Goal: Transaction & Acquisition: Purchase product/service

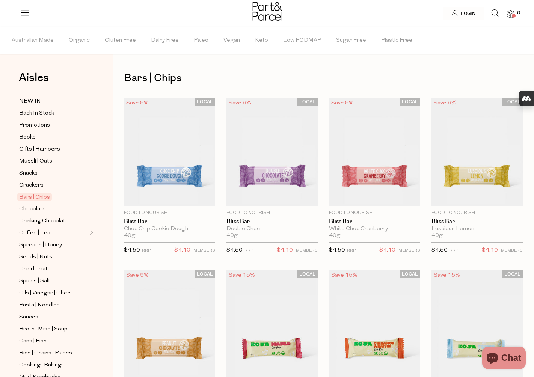
type input "[EMAIL_ADDRESS][DOMAIN_NAME]"
click at [20, 12] on icon at bounding box center [25, 12] width 11 height 11
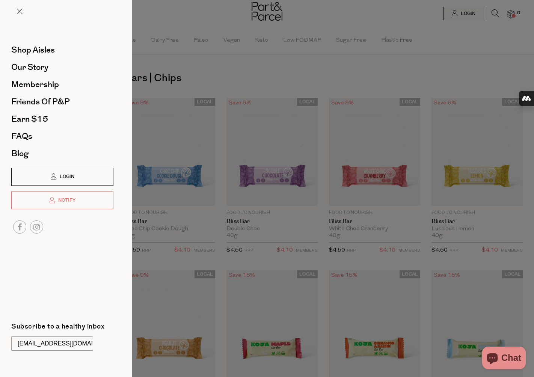
click at [72, 177] on span "Login" at bounding box center [66, 177] width 17 height 6
type input "[EMAIL_ADDRESS][DOMAIN_NAME]"
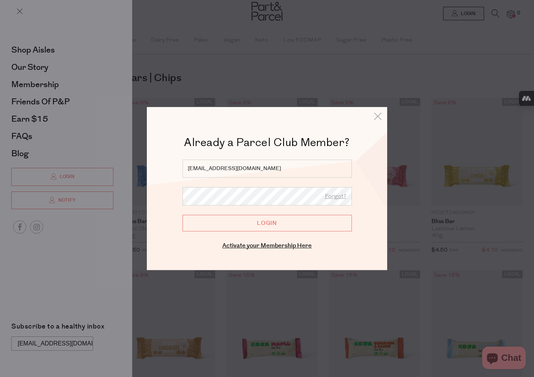
click at [230, 225] on input "Login" at bounding box center [267, 223] width 169 height 17
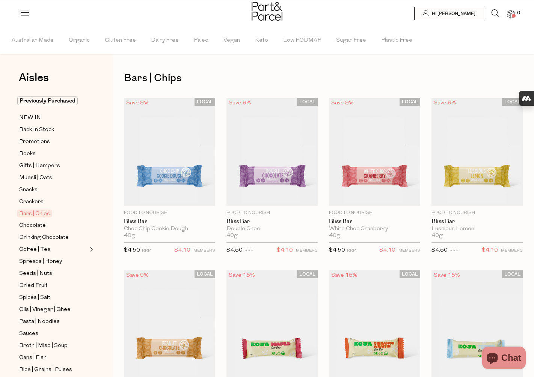
click at [493, 13] on icon at bounding box center [496, 13] width 8 height 8
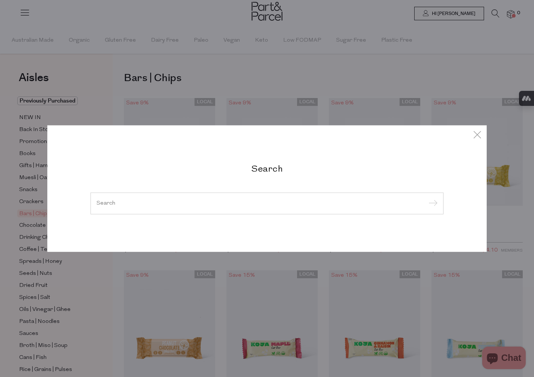
click at [214, 204] on input "search" at bounding box center [267, 204] width 341 height 6
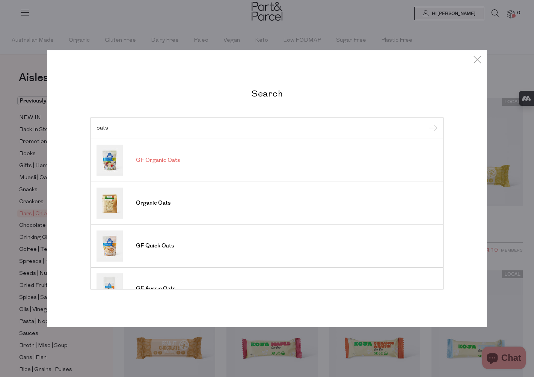
type input "oats"
click at [171, 164] on span "GF Organic Oats" at bounding box center [158, 161] width 44 height 8
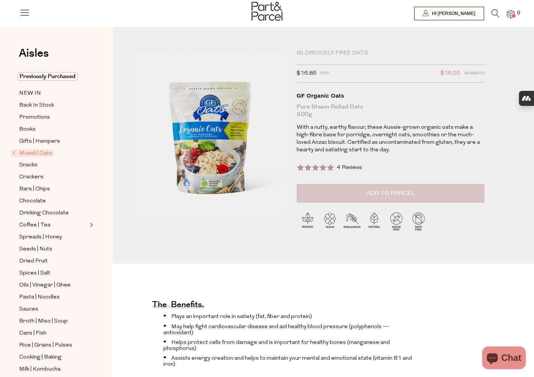
type input "[EMAIL_ADDRESS][DOMAIN_NAME]"
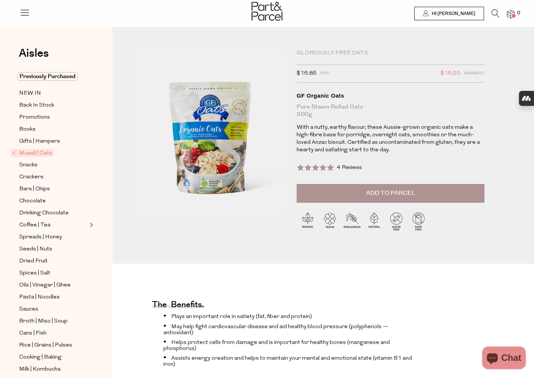
click at [383, 195] on span "Add to Parcel" at bounding box center [390, 193] width 49 height 9
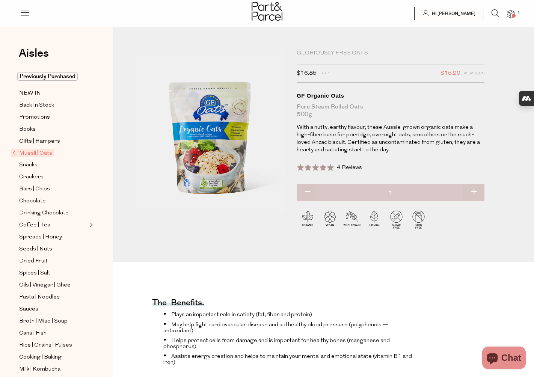
click at [495, 13] on icon at bounding box center [496, 13] width 8 height 8
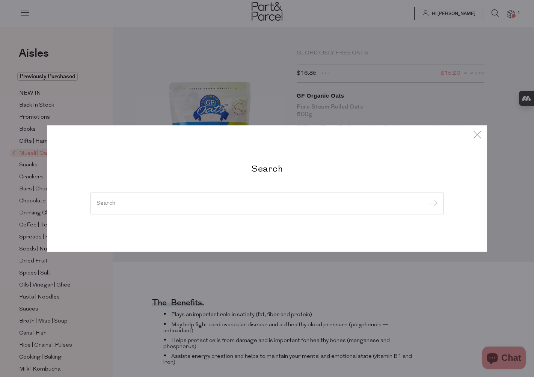
click at [225, 206] on input "search" at bounding box center [267, 204] width 341 height 6
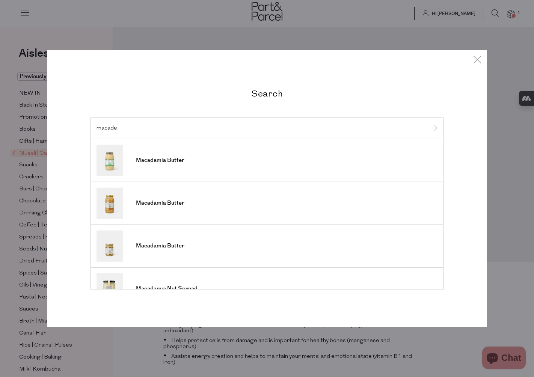
type input "macade"
click at [109, 22] on div "Search macade Macadamia Butter Macadamia Butter Macadamia Butter Macadamia Nut …" at bounding box center [267, 188] width 440 height 377
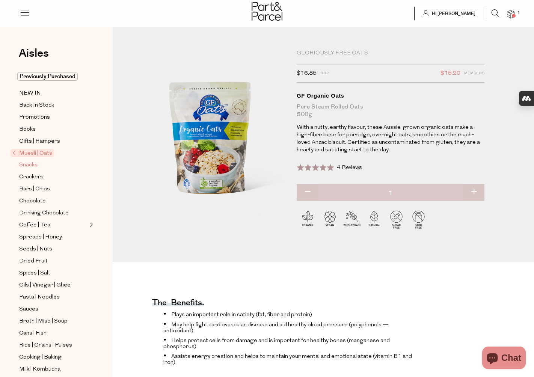
click at [35, 166] on span "Snacks" at bounding box center [28, 165] width 18 height 9
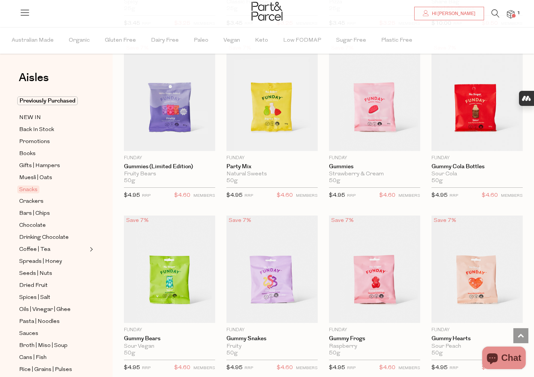
type input "[EMAIL_ADDRESS][DOMAIN_NAME]"
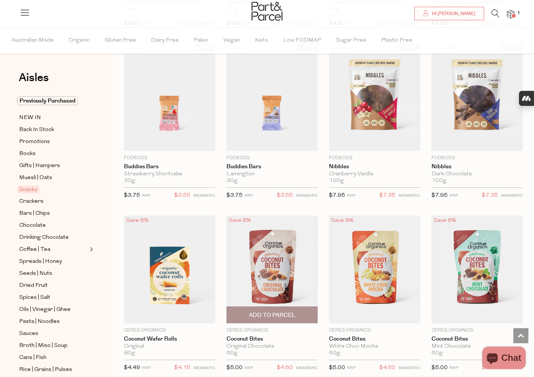
scroll to position [1088, 0]
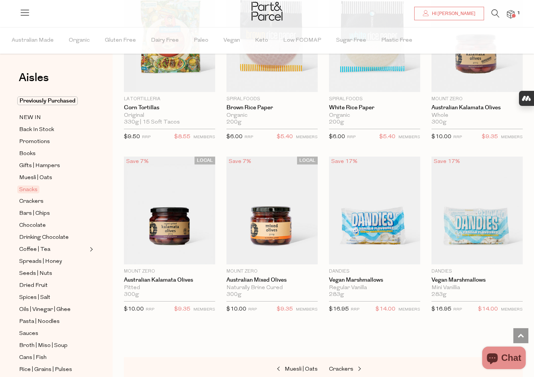
scroll to position [2721, 0]
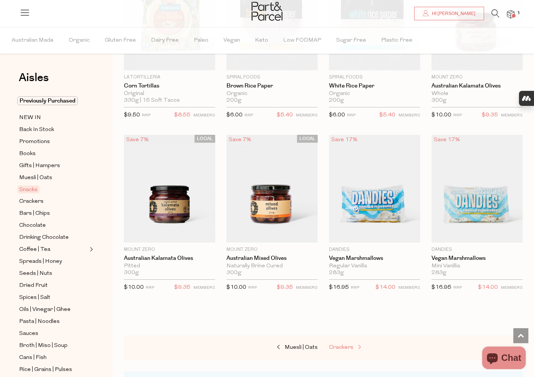
click at [341, 345] on span "Crackers" at bounding box center [341, 348] width 24 height 6
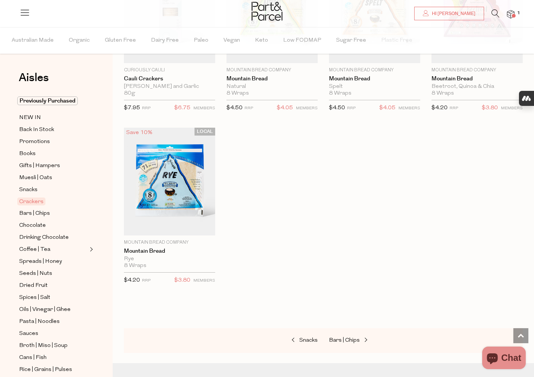
scroll to position [1539, 0]
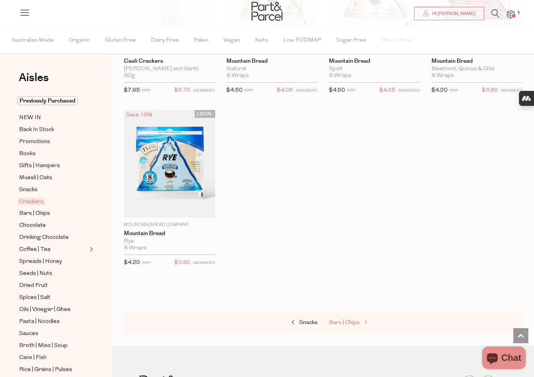
click at [347, 322] on span "Bars | Chips" at bounding box center [344, 323] width 31 height 6
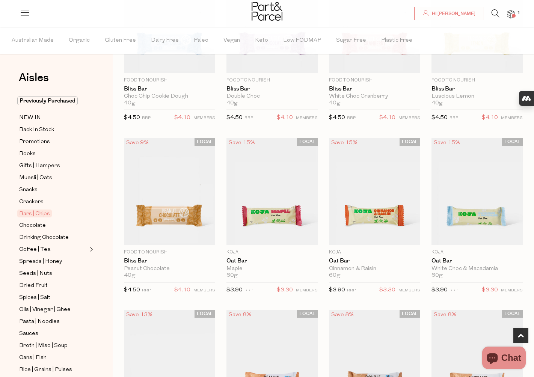
scroll to position [116, 0]
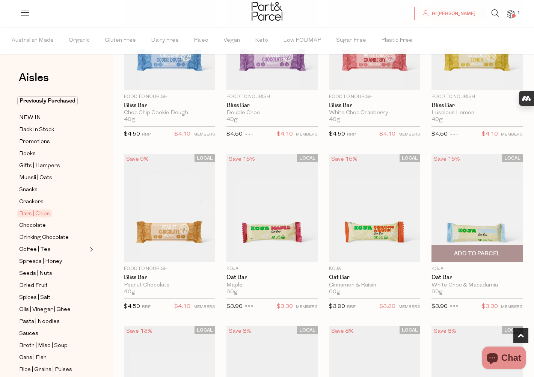
click at [473, 230] on img at bounding box center [477, 208] width 91 height 108
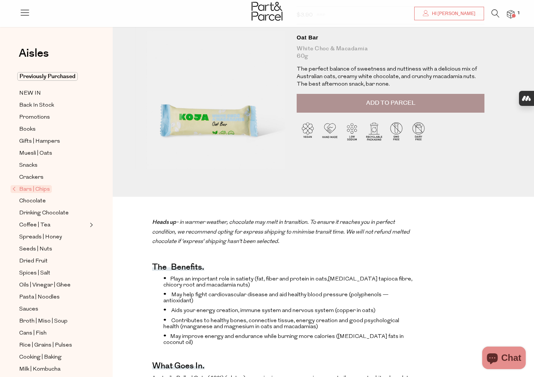
type input "[EMAIL_ADDRESS][DOMAIN_NAME]"
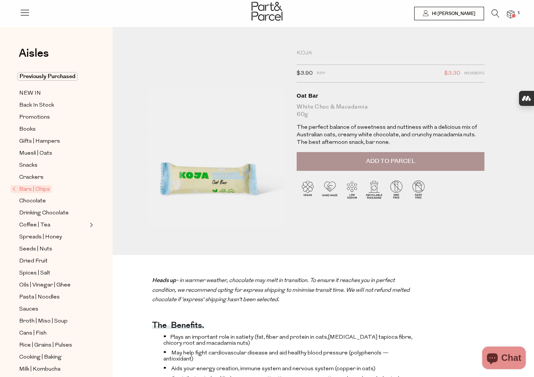
click at [382, 159] on span "Add to Parcel" at bounding box center [390, 161] width 49 height 9
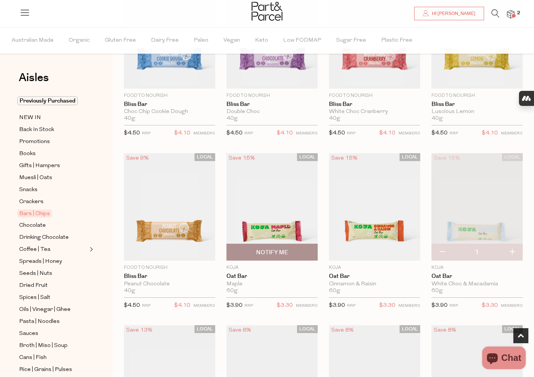
scroll to position [123, 0]
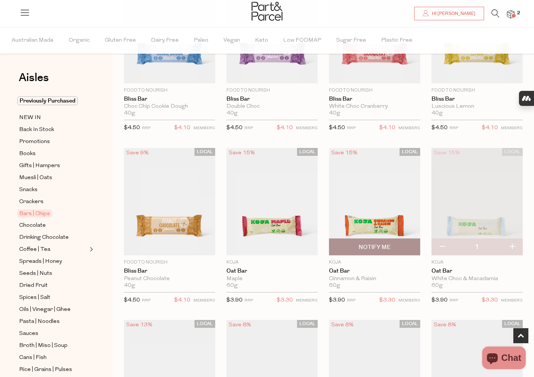
type input "[EMAIL_ADDRESS][DOMAIN_NAME]"
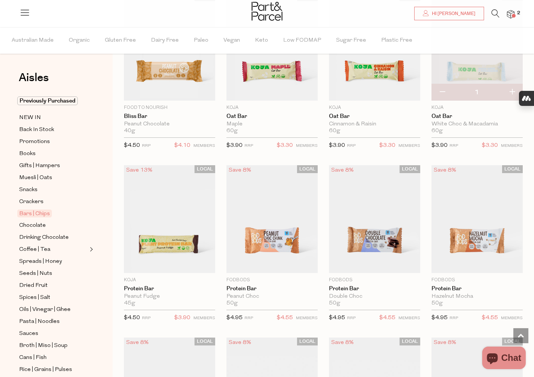
scroll to position [168, 0]
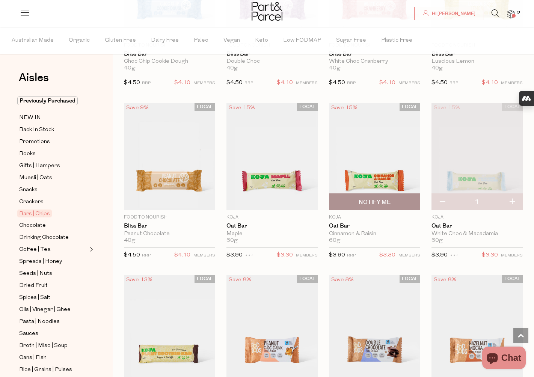
click at [368, 176] on img at bounding box center [374, 157] width 91 height 108
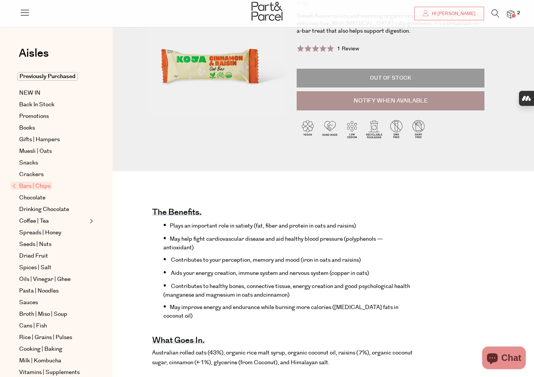
scroll to position [118, 0]
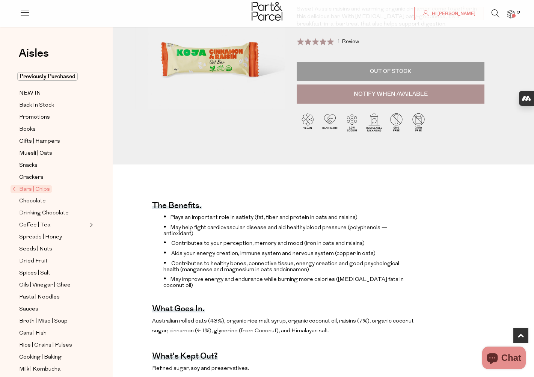
type input "2befox@tuta.io"
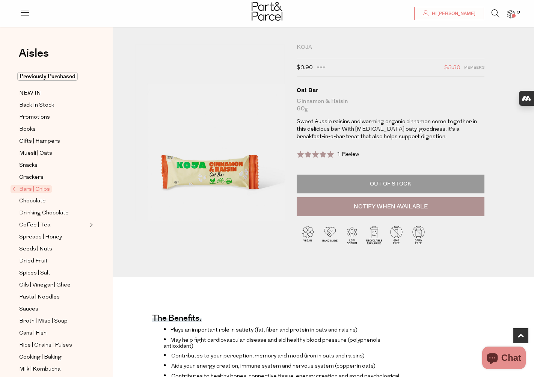
scroll to position [0, 0]
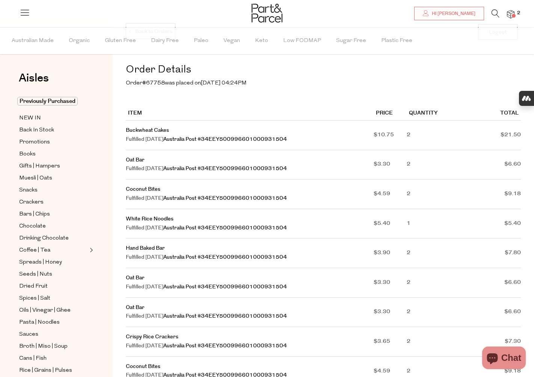
scroll to position [60, 0]
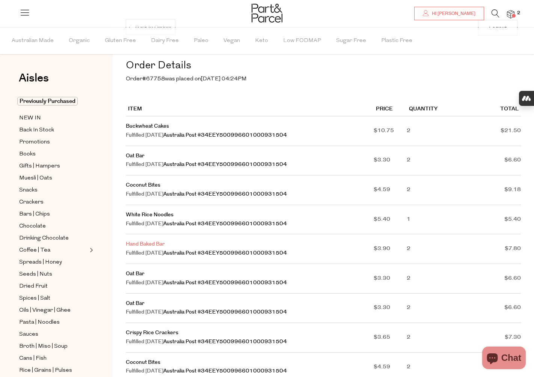
click at [152, 245] on link "Hand Baked Bar" at bounding box center [145, 245] width 39 height 8
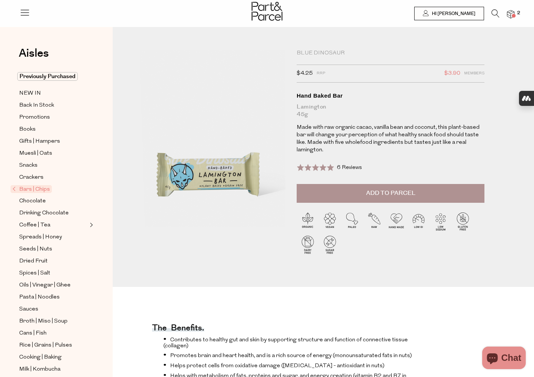
type input "[EMAIL_ADDRESS][DOMAIN_NAME]"
click at [399, 198] on button "Add to Parcel" at bounding box center [391, 193] width 188 height 19
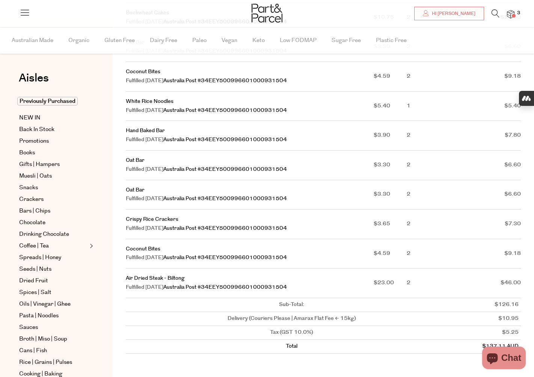
scroll to position [188, 0]
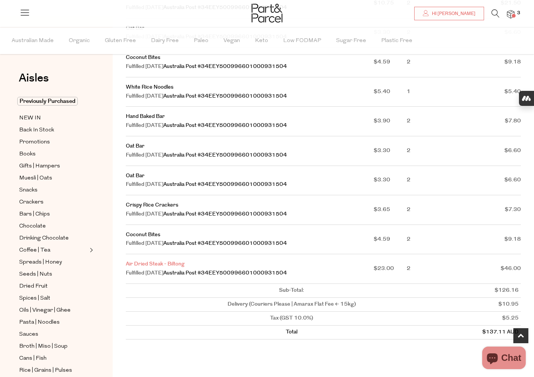
type input "[EMAIL_ADDRESS][DOMAIN_NAME]"
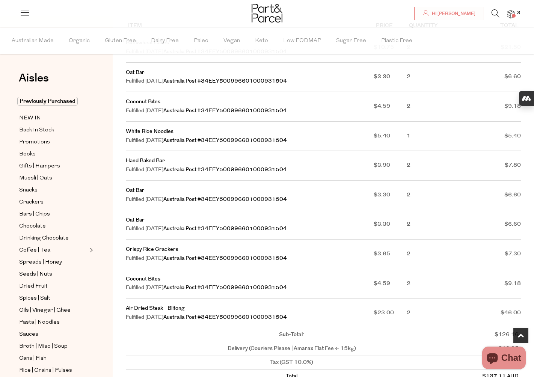
scroll to position [141, 0]
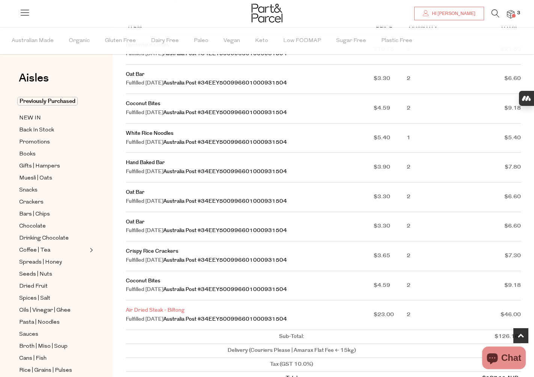
click at [167, 310] on link "Air Dried Steak - Biltong" at bounding box center [155, 311] width 59 height 8
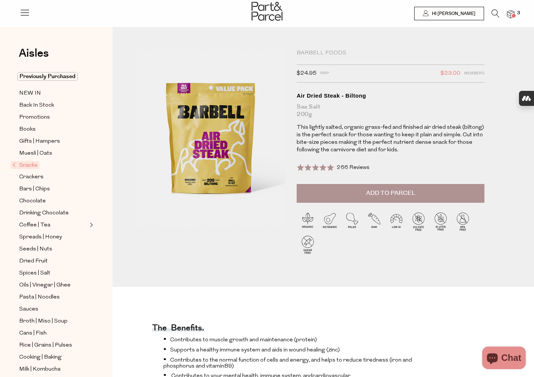
type input "[EMAIL_ADDRESS][DOMAIN_NAME]"
click at [41, 179] on span "Crackers" at bounding box center [31, 177] width 24 height 9
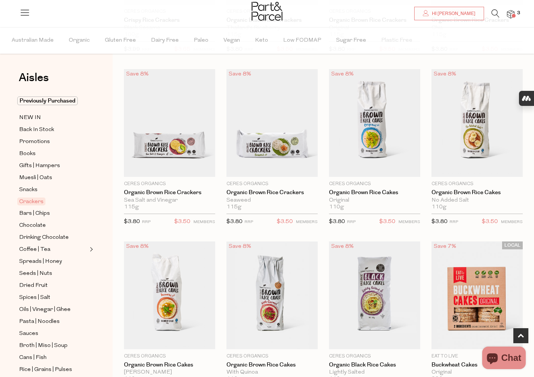
type input "[EMAIL_ADDRESS][DOMAIN_NAME]"
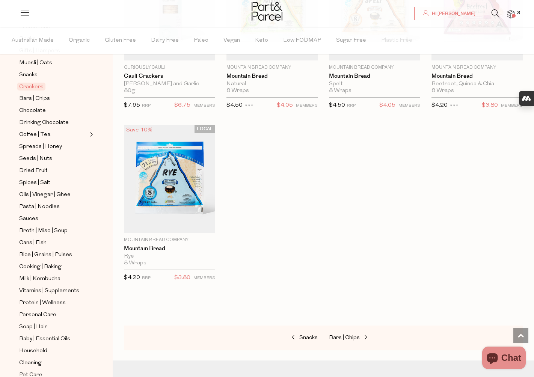
scroll to position [117, 0]
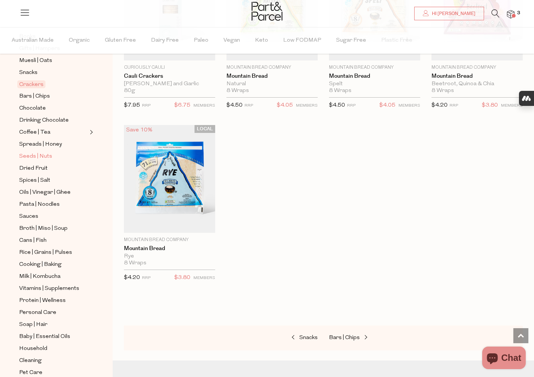
click at [36, 157] on span "Seeds | Nuts" at bounding box center [35, 156] width 33 height 9
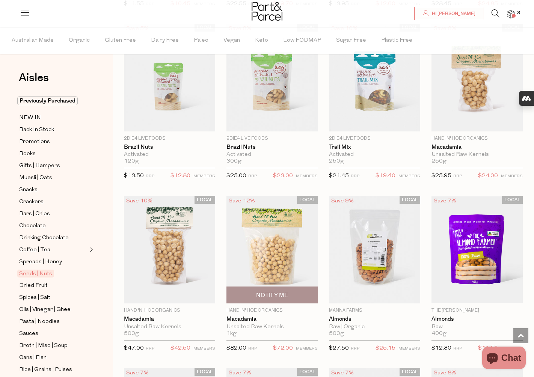
scroll to position [597, 0]
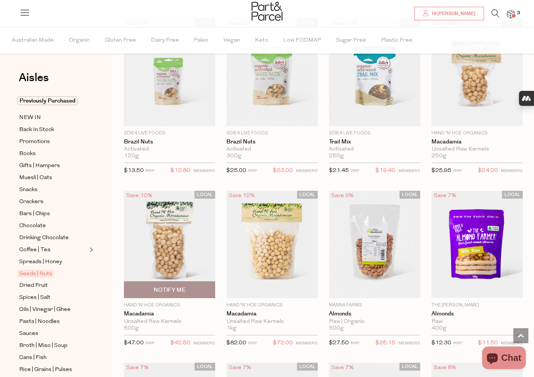
click at [171, 239] on img at bounding box center [169, 245] width 91 height 108
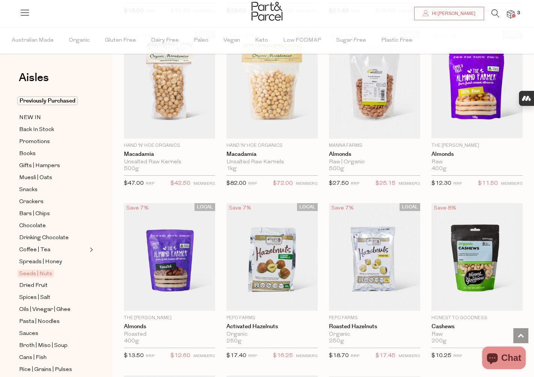
scroll to position [760, 0]
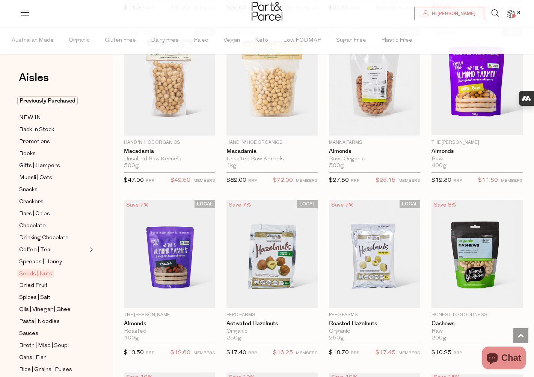
type input "[EMAIL_ADDRESS][DOMAIN_NAME]"
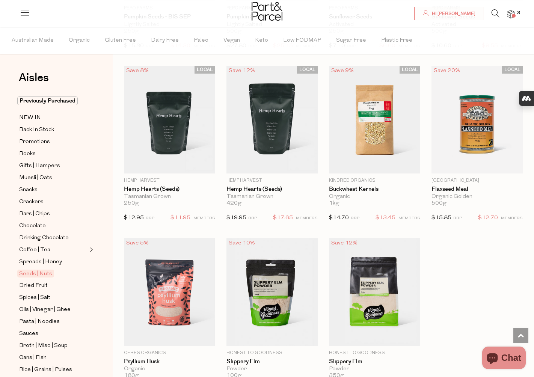
scroll to position [1758, 0]
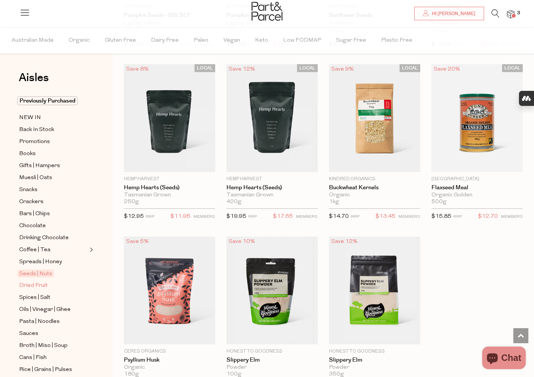
click at [28, 288] on span "Dried Fruit" at bounding box center [33, 285] width 29 height 9
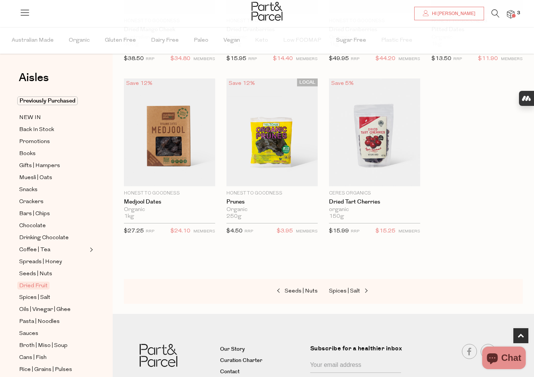
scroll to position [374, 0]
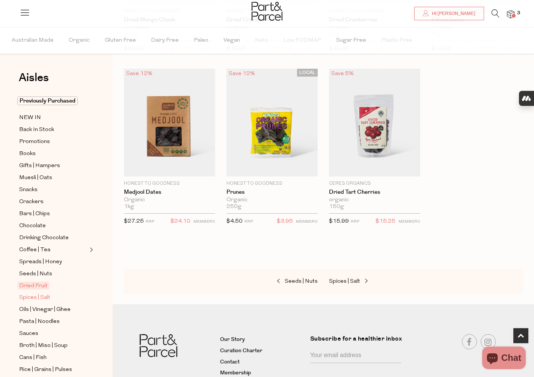
click at [41, 300] on span "Spices | Salt" at bounding box center [34, 298] width 31 height 9
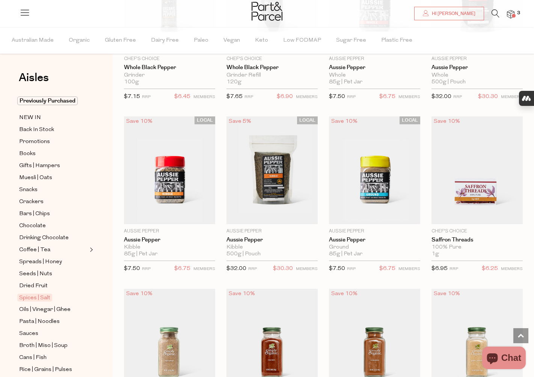
scroll to position [704, 0]
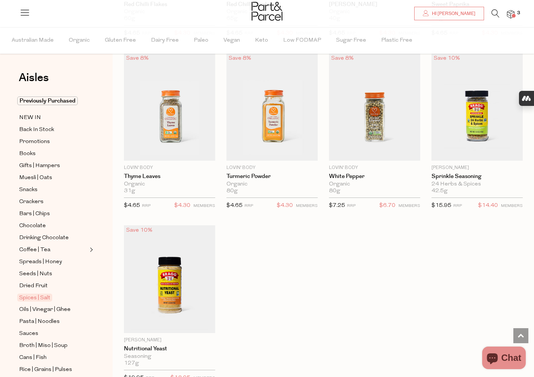
scroll to position [2296, 0]
click at [34, 228] on span "Chocolate" at bounding box center [32, 226] width 27 height 9
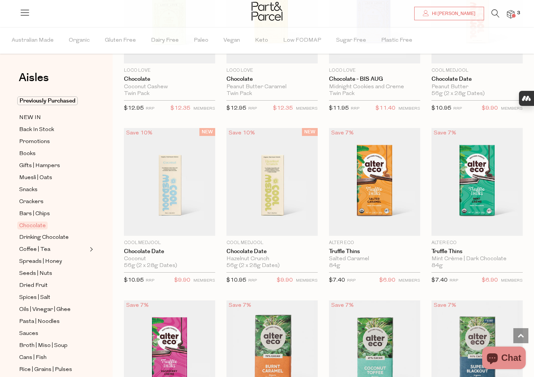
scroll to position [490, 0]
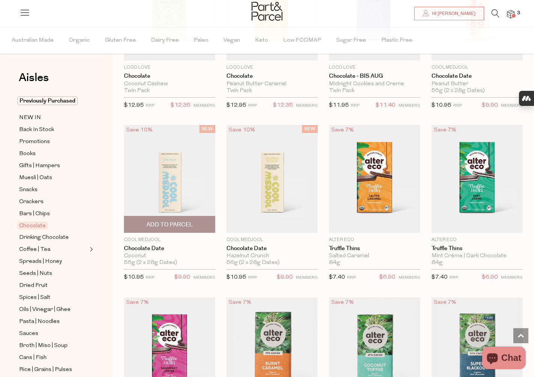
click at [174, 196] on img at bounding box center [169, 179] width 91 height 108
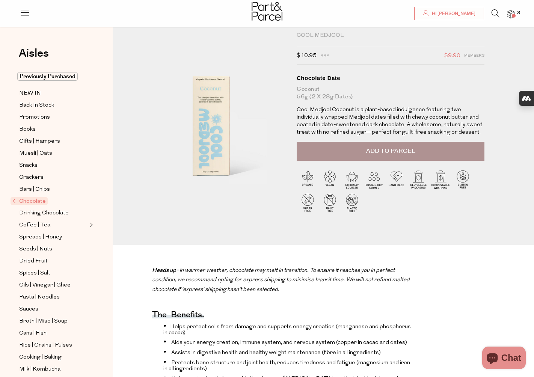
scroll to position [24, 0]
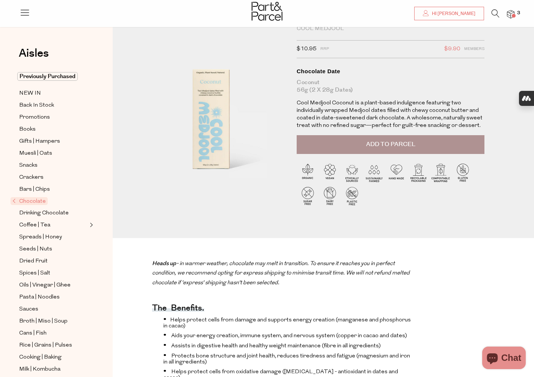
type input "[EMAIL_ADDRESS][DOMAIN_NAME]"
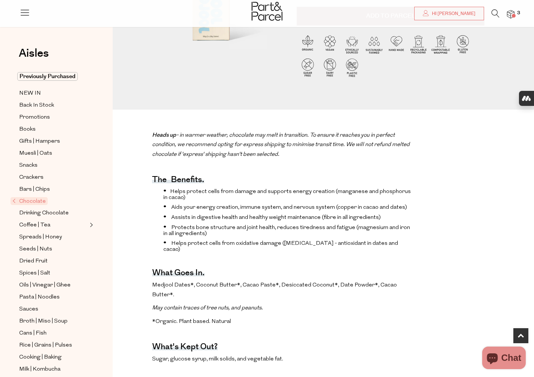
scroll to position [168, 0]
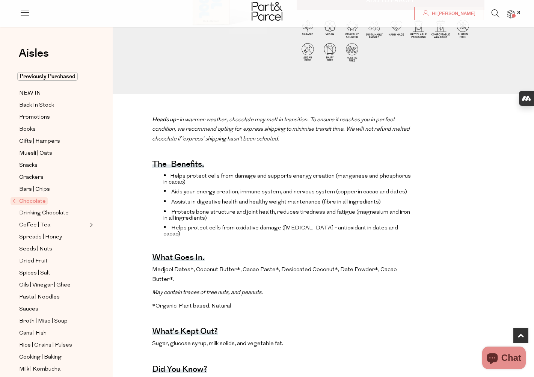
click at [331, 302] on div "Heads up - in warmer weather, chocolate may melt in transition. To ensure it re…" at bounding box center [283, 299] width 262 height 368
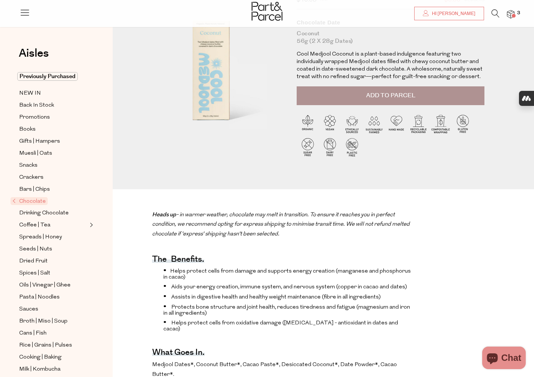
scroll to position [0, 0]
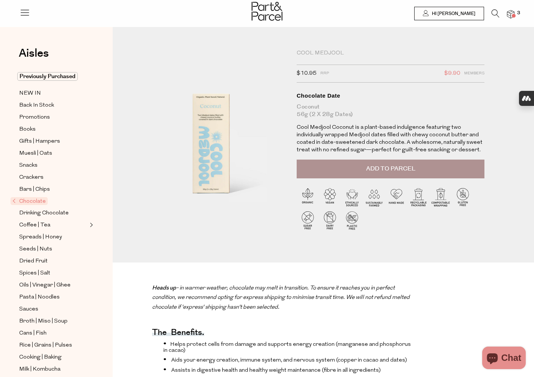
click at [398, 167] on span "Add to Parcel" at bounding box center [390, 169] width 49 height 9
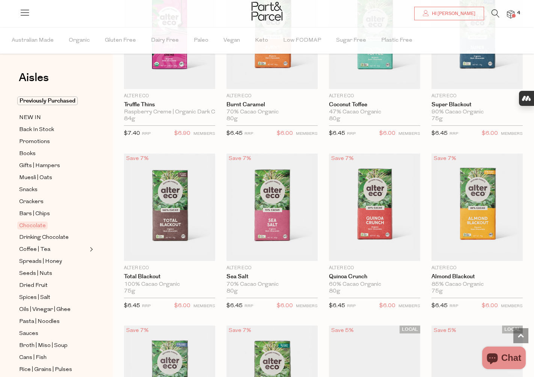
type input "[EMAIL_ADDRESS][DOMAIN_NAME]"
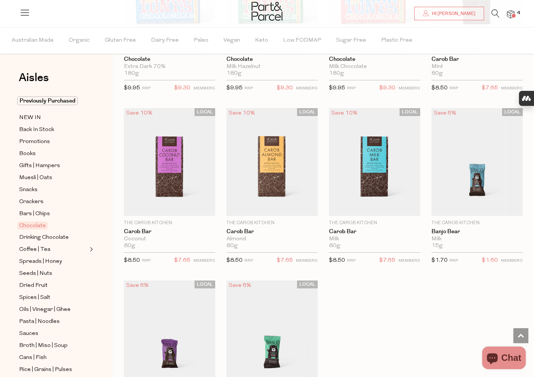
scroll to position [1892, 0]
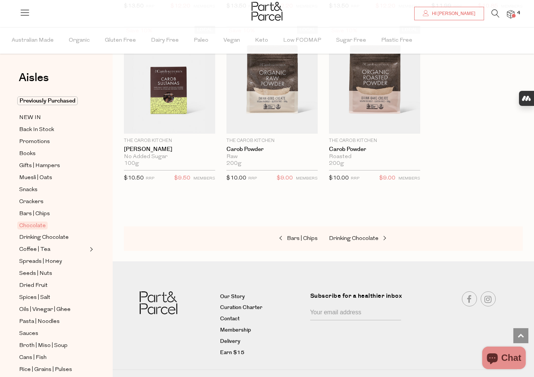
scroll to position [2485, 0]
click at [38, 120] on span "NEW IN" at bounding box center [30, 117] width 22 height 9
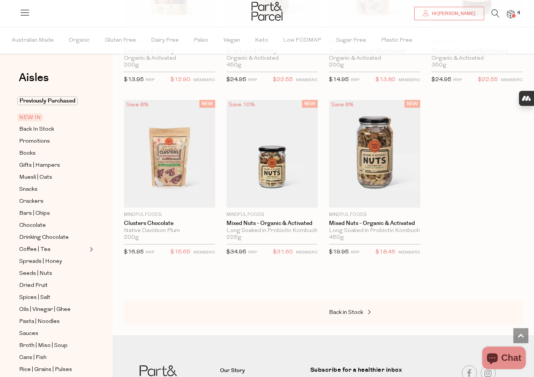
scroll to position [1290, 0]
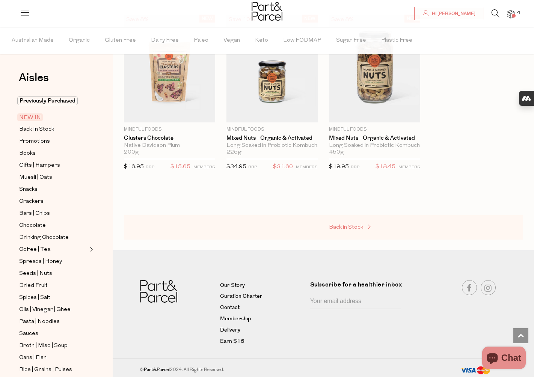
click at [354, 226] on span "Back in Stock" at bounding box center [346, 228] width 34 height 6
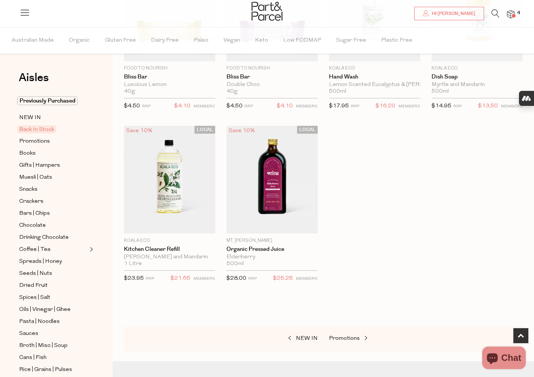
scroll to position [318, 0]
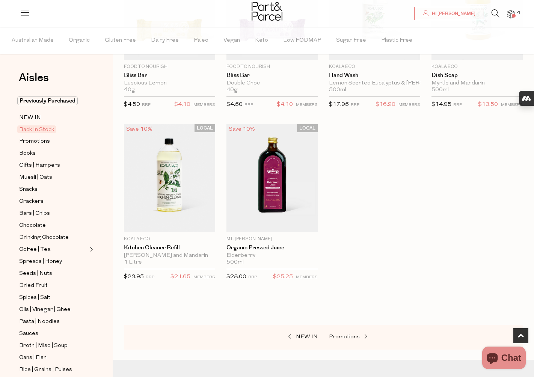
click at [57, 134] on ul "Previously Purchased NEW IN Back In Stock Promotions Books Gifts | Hampers Mues…" at bounding box center [56, 296] width 80 height 398
click at [29, 118] on span "NEW IN" at bounding box center [30, 117] width 22 height 9
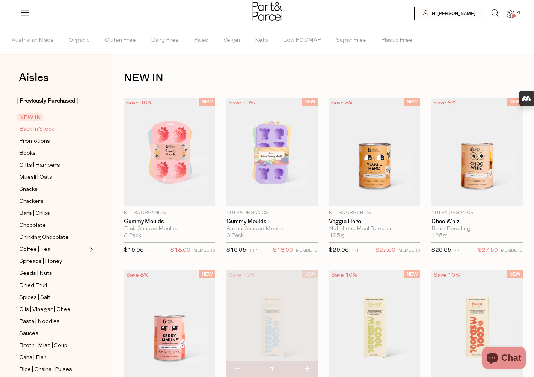
click at [39, 133] on span "Back In Stock" at bounding box center [36, 129] width 35 height 9
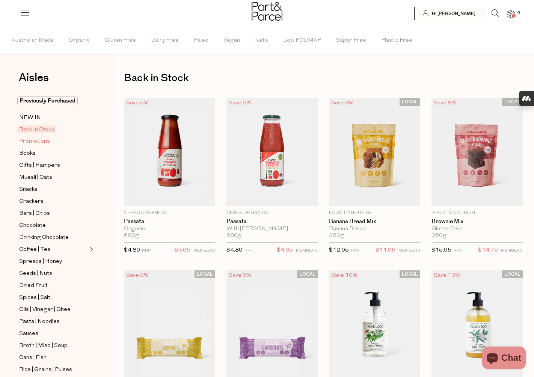
click at [39, 141] on span "Promotions" at bounding box center [34, 141] width 31 height 9
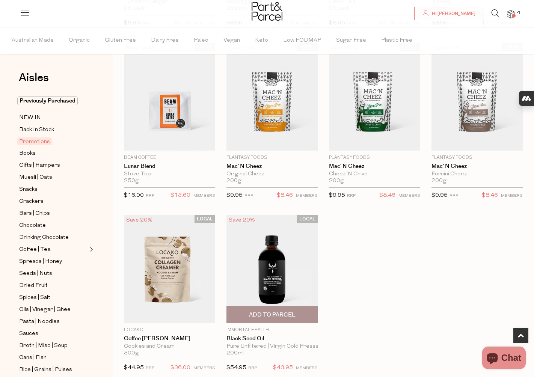
scroll to position [226, 0]
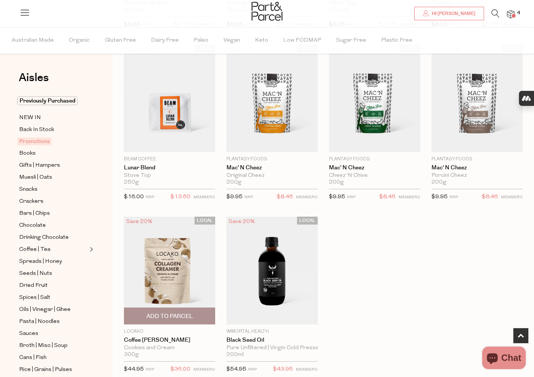
click at [170, 286] on img at bounding box center [169, 271] width 91 height 108
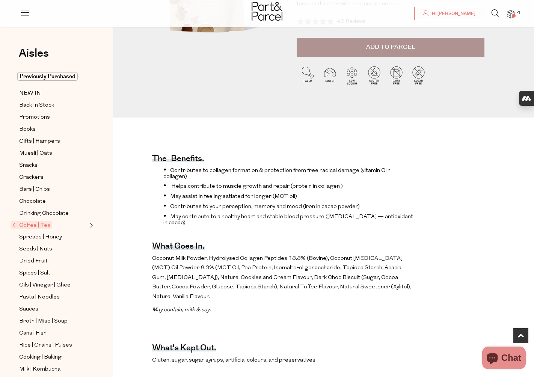
scroll to position [160, 0]
type input "[EMAIL_ADDRESS][DOMAIN_NAME]"
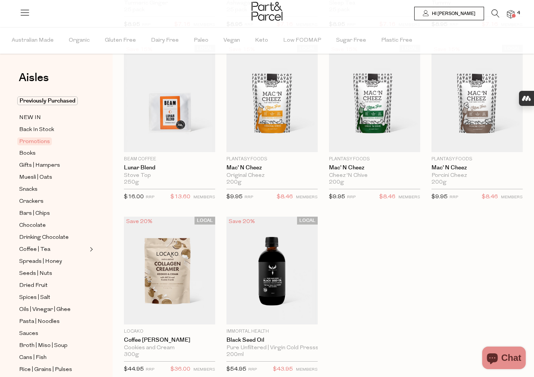
type input "[EMAIL_ADDRESS][DOMAIN_NAME]"
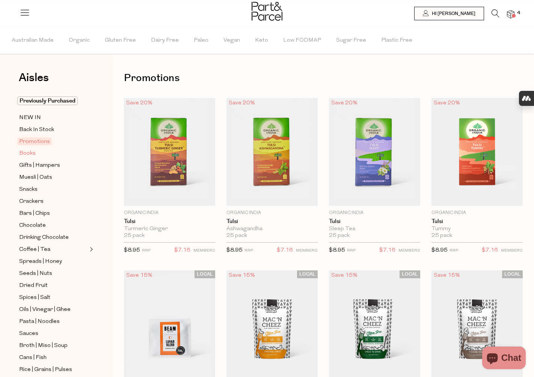
click at [31, 157] on span "Books" at bounding box center [27, 153] width 17 height 9
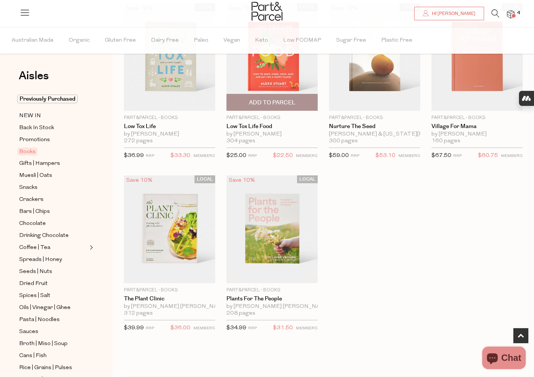
scroll to position [269, 0]
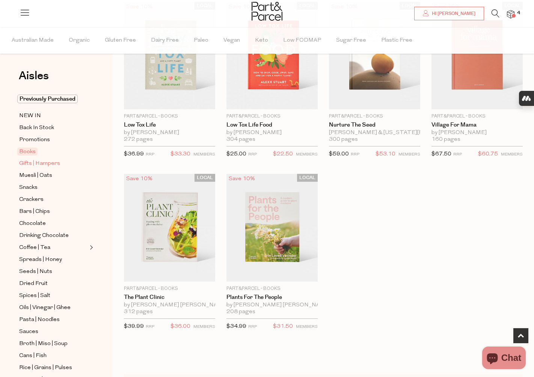
click at [52, 165] on span "Gifts | Hampers" at bounding box center [39, 163] width 41 height 9
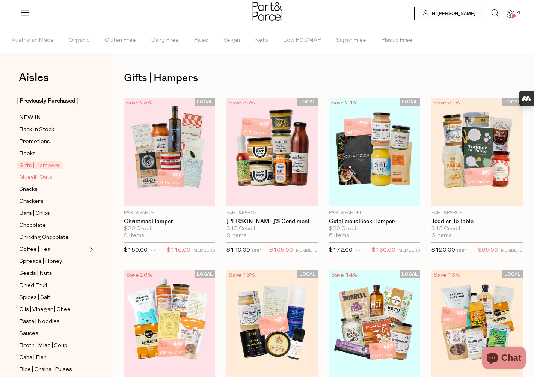
click at [47, 179] on span "Muesli | Oats" at bounding box center [35, 177] width 33 height 9
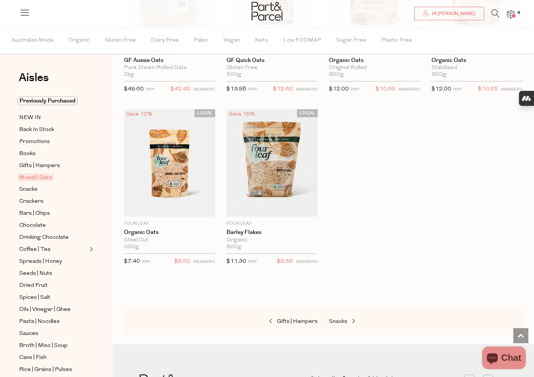
scroll to position [2058, 0]
click at [26, 192] on span "Snacks" at bounding box center [28, 189] width 18 height 9
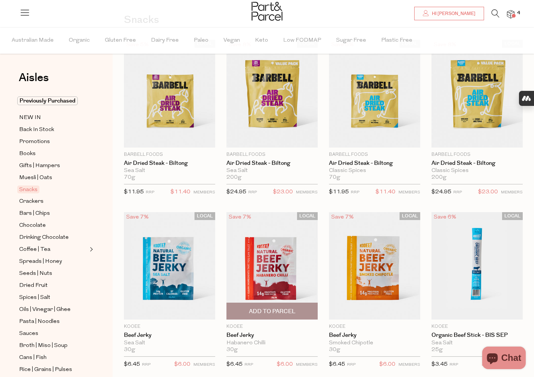
scroll to position [68, 0]
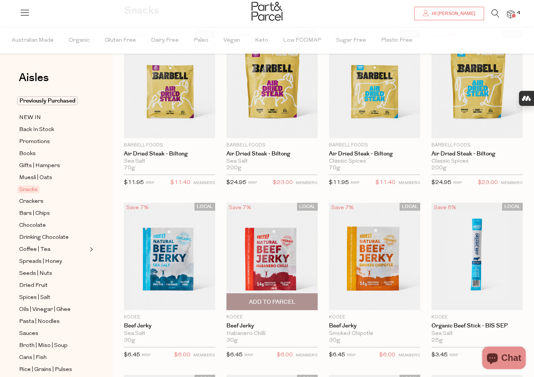
click at [275, 267] on img at bounding box center [272, 257] width 91 height 108
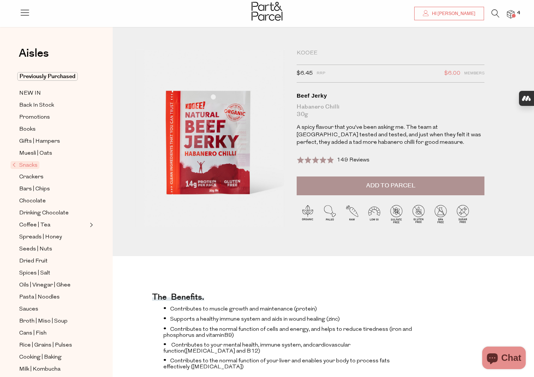
scroll to position [20, 0]
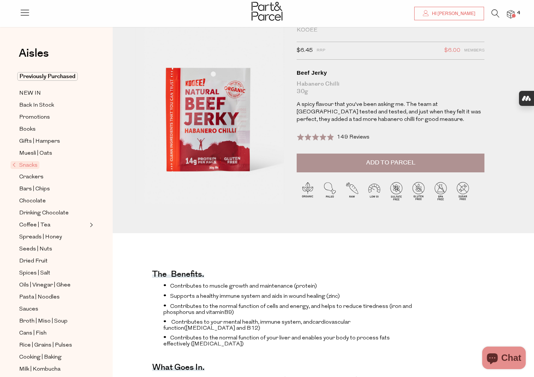
type input "[EMAIL_ADDRESS][DOMAIN_NAME]"
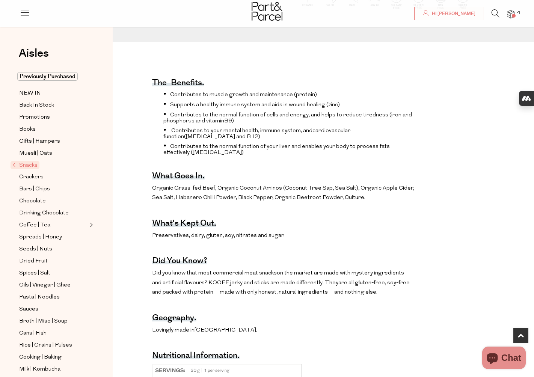
scroll to position [0, 0]
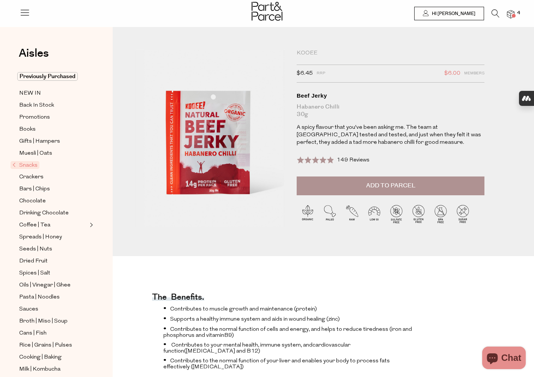
click at [387, 190] on button "Add to Parcel" at bounding box center [391, 186] width 188 height 19
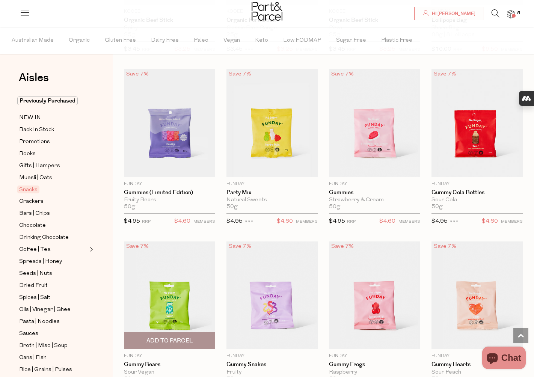
scroll to position [541, 0]
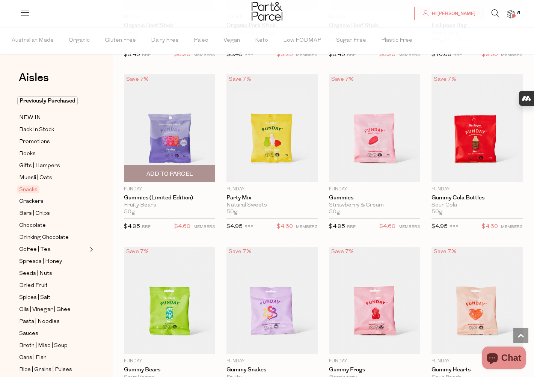
click at [167, 131] on img at bounding box center [169, 128] width 91 height 108
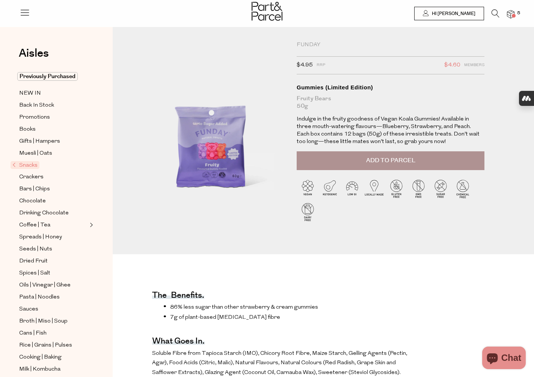
type input "[EMAIL_ADDRESS][DOMAIN_NAME]"
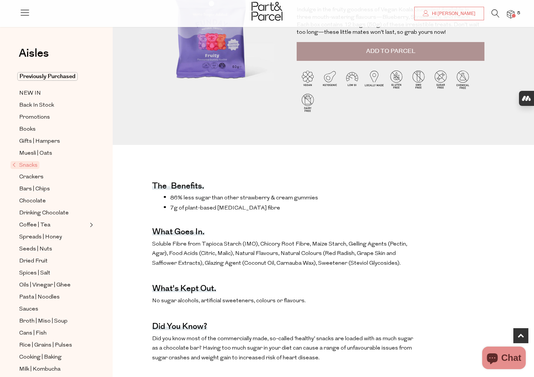
scroll to position [119, 0]
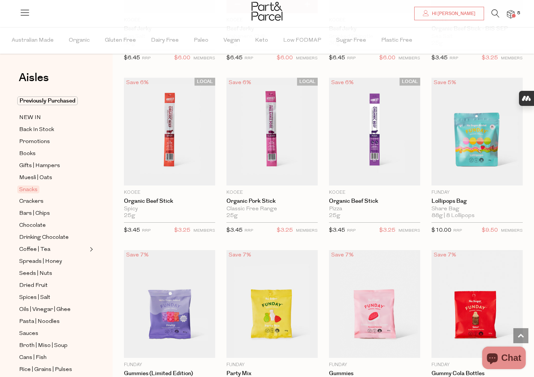
type input "[EMAIL_ADDRESS][DOMAIN_NAME]"
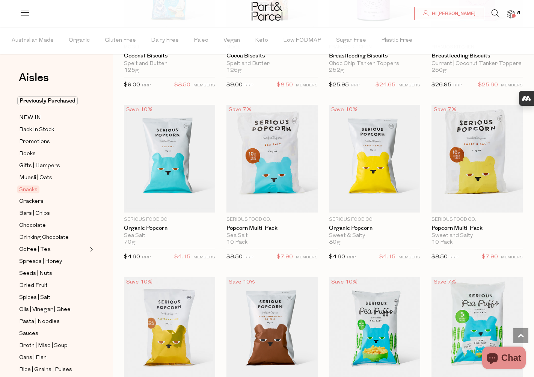
scroll to position [1689, 0]
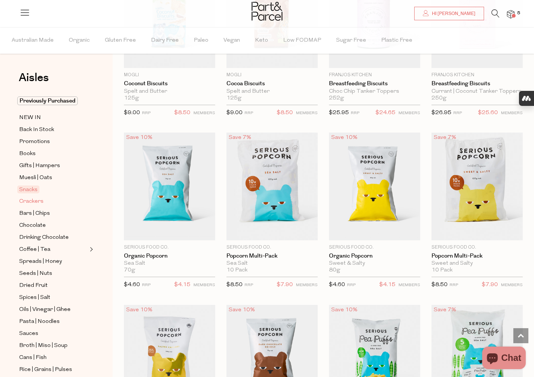
click at [38, 202] on span "Crackers" at bounding box center [31, 201] width 24 height 9
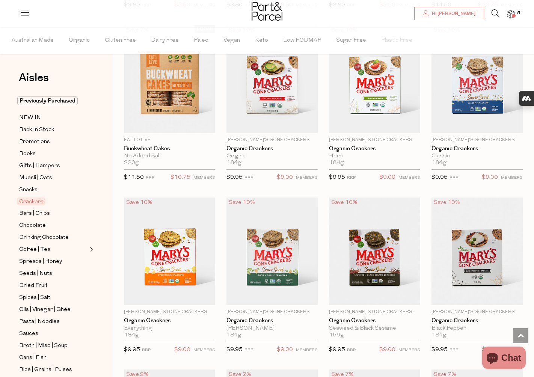
scroll to position [773, 0]
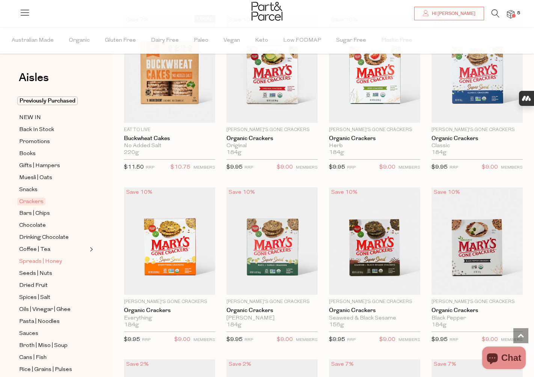
click at [41, 263] on span "Spreads | Honey" at bounding box center [40, 261] width 43 height 9
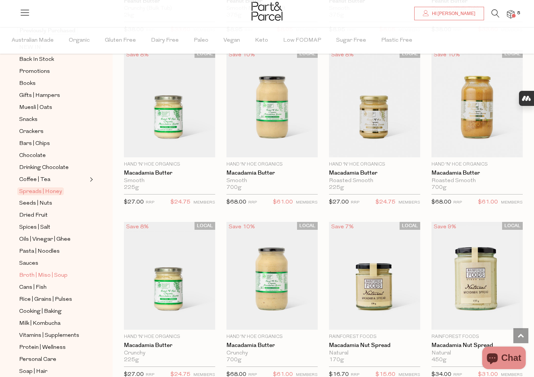
scroll to position [71, 0]
click at [43, 251] on span "Pasta | Noodles" at bounding box center [39, 251] width 41 height 9
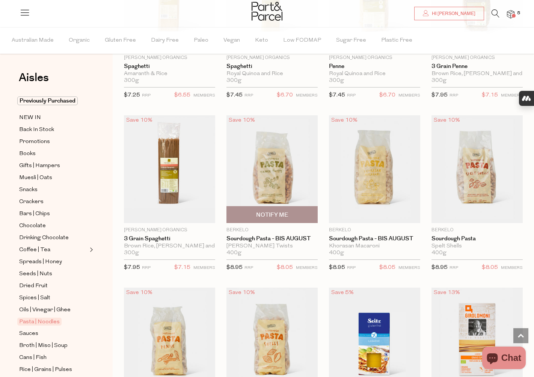
scroll to position [673, 0]
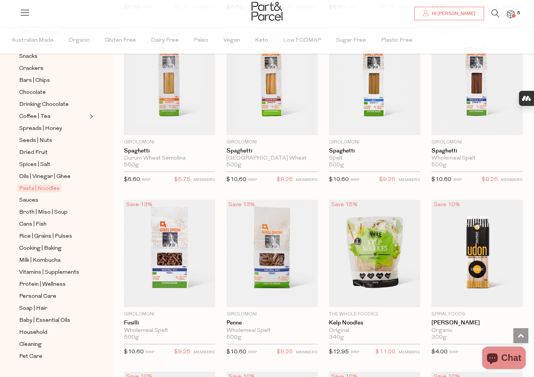
scroll to position [848, 0]
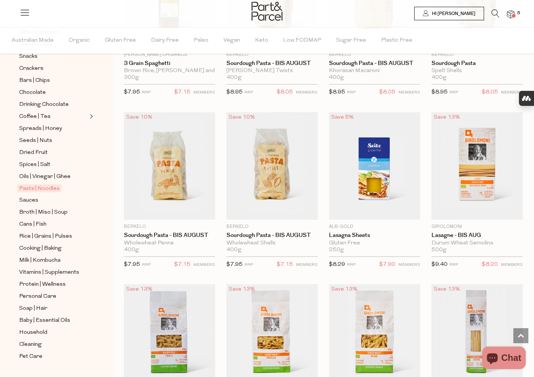
click at [457, 15] on span "Hi [PERSON_NAME]" at bounding box center [452, 14] width 45 height 6
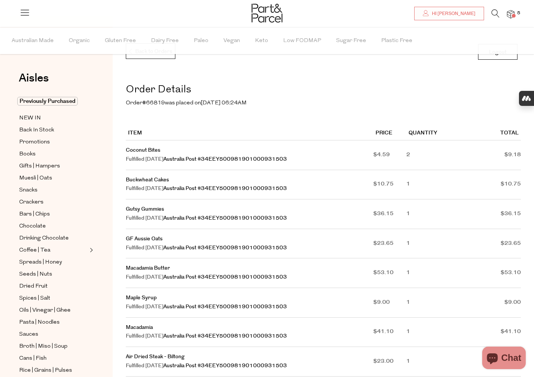
scroll to position [36, 0]
type input "[EMAIL_ADDRESS][DOMAIN_NAME]"
click at [151, 209] on link "Gutsy Gummies" at bounding box center [145, 209] width 38 height 8
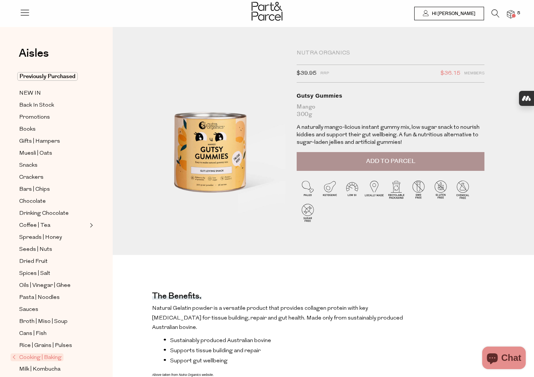
type input "[EMAIL_ADDRESS][DOMAIN_NAME]"
click at [378, 164] on span "Add to Parcel" at bounding box center [390, 161] width 49 height 9
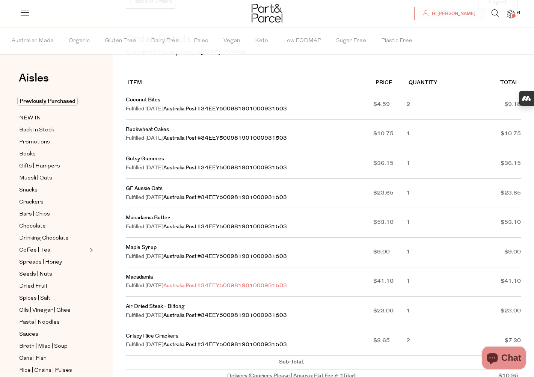
type input "[EMAIL_ADDRESS][DOMAIN_NAME]"
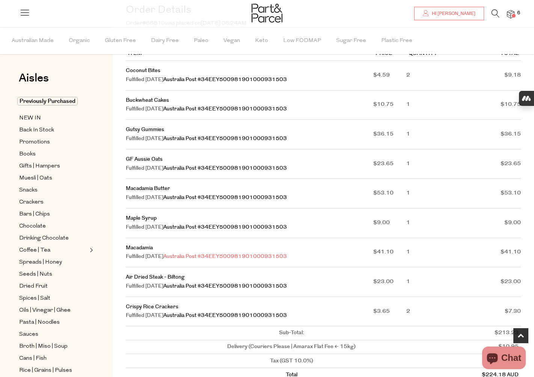
scroll to position [117, 0]
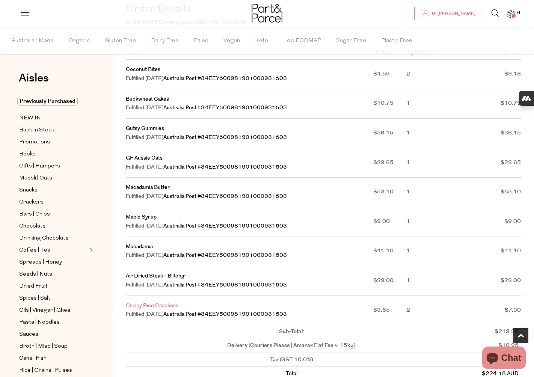
click at [168, 305] on link "Crispy Rice Crackers" at bounding box center [152, 306] width 53 height 8
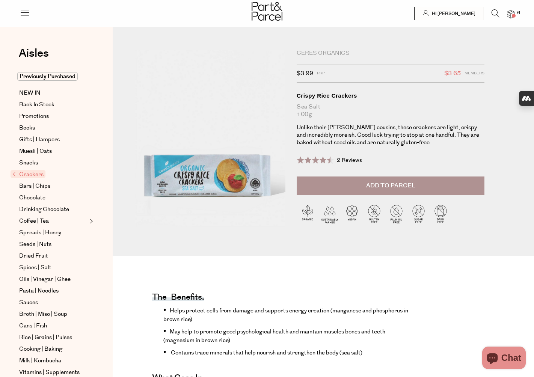
click at [410, 187] on span "Add to Parcel" at bounding box center [390, 186] width 49 height 9
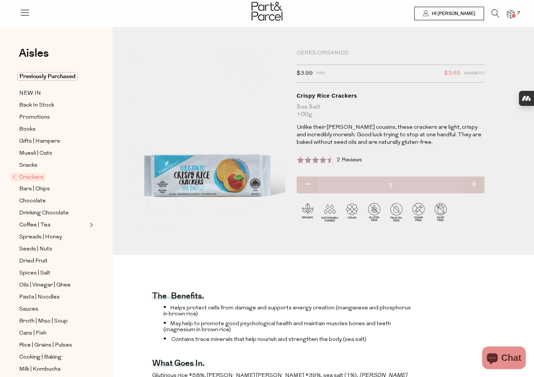
type input "[EMAIL_ADDRESS][DOMAIN_NAME]"
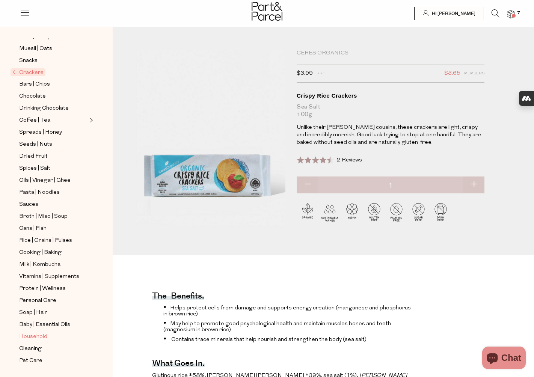
scroll to position [105, 0]
click at [41, 274] on span "Vitamins | Supplements" at bounding box center [49, 276] width 60 height 9
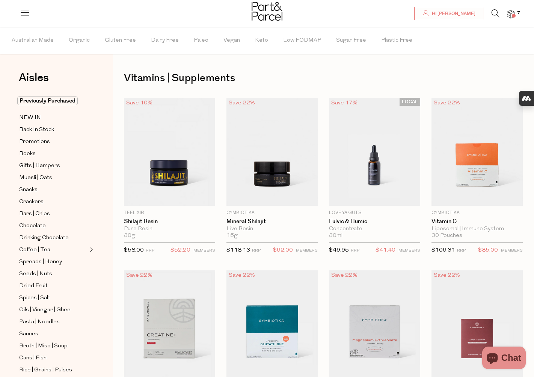
type input "[EMAIL_ADDRESS][DOMAIN_NAME]"
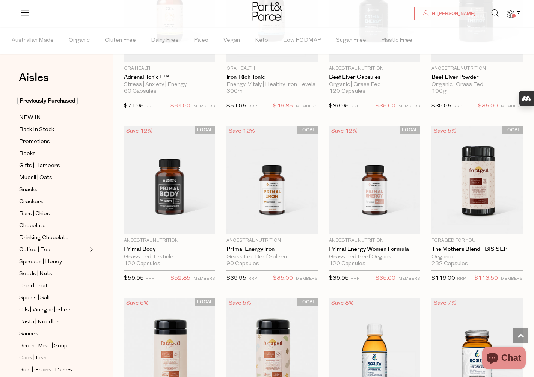
scroll to position [1361, 0]
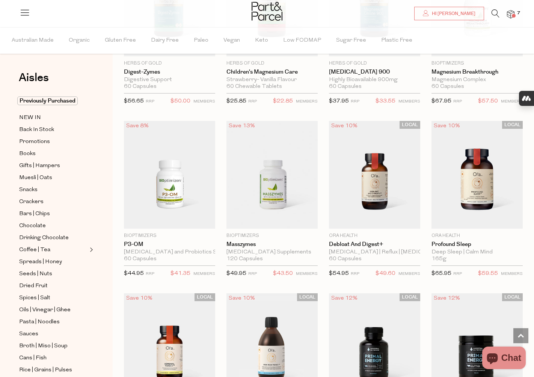
scroll to position [1012, 0]
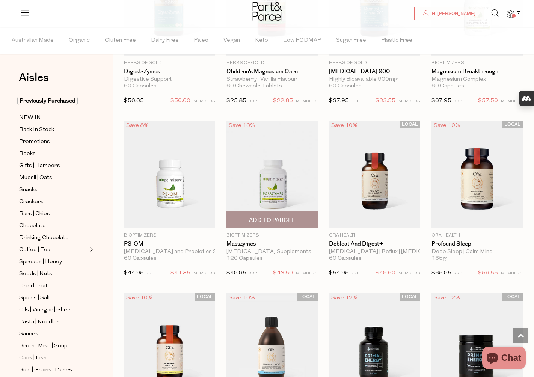
click at [277, 192] on img at bounding box center [272, 175] width 91 height 108
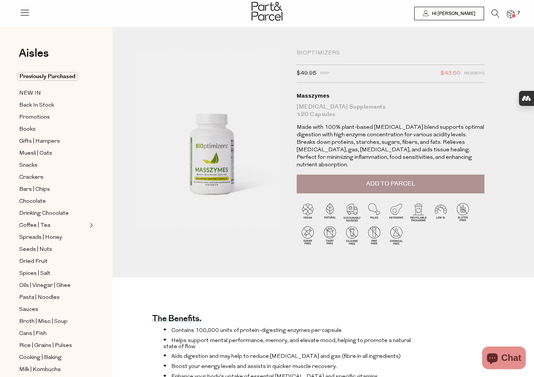
click at [393, 180] on span "Add to Parcel" at bounding box center [390, 184] width 49 height 9
type input "[EMAIL_ADDRESS][DOMAIN_NAME]"
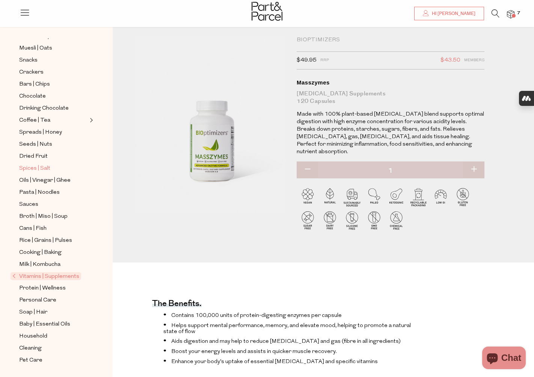
scroll to position [12, 0]
click at [44, 299] on span "Personal Care" at bounding box center [37, 300] width 37 height 9
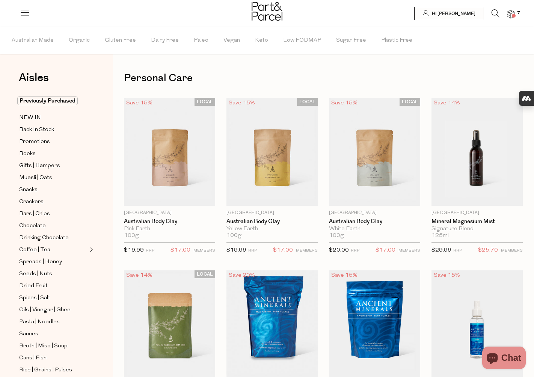
type input "[EMAIL_ADDRESS][DOMAIN_NAME]"
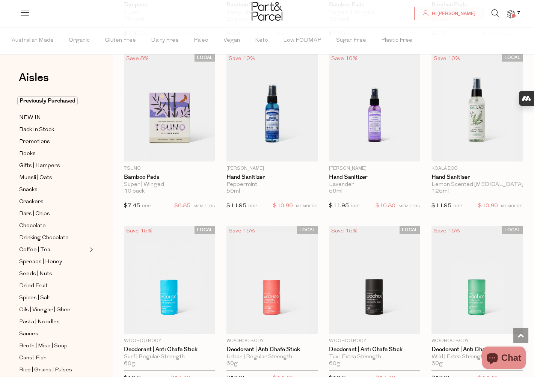
scroll to position [1781, 0]
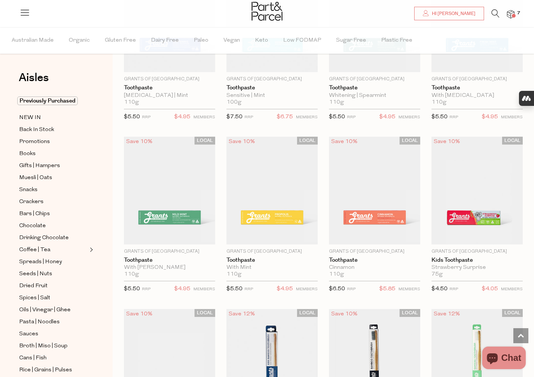
scroll to position [896, 0]
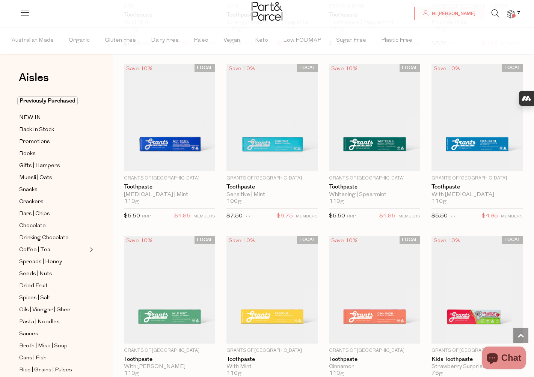
click at [511, 13] on img at bounding box center [511, 14] width 8 height 9
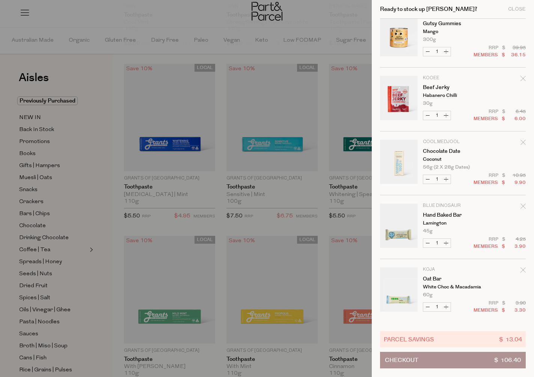
scroll to position [143, 0]
click at [446, 244] on button "Increase Hand Baked Bar" at bounding box center [446, 243] width 9 height 9
type input "2"
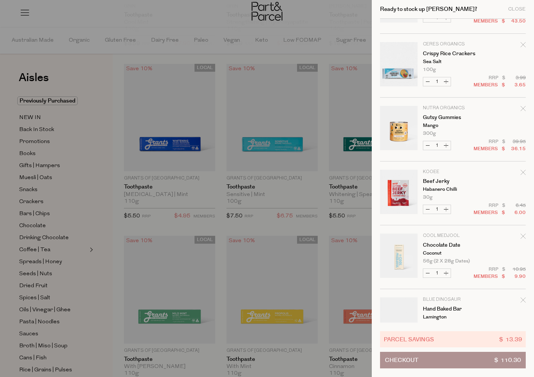
scroll to position [86, 0]
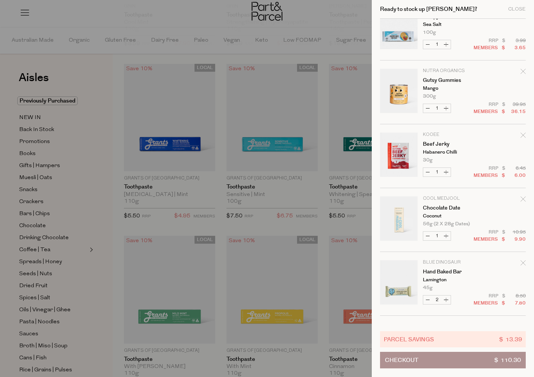
click at [447, 235] on button "Increase Chocolate Date" at bounding box center [446, 236] width 9 height 9
type input "2"
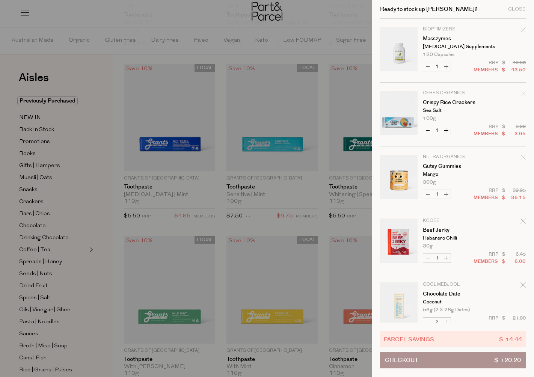
scroll to position [143, 0]
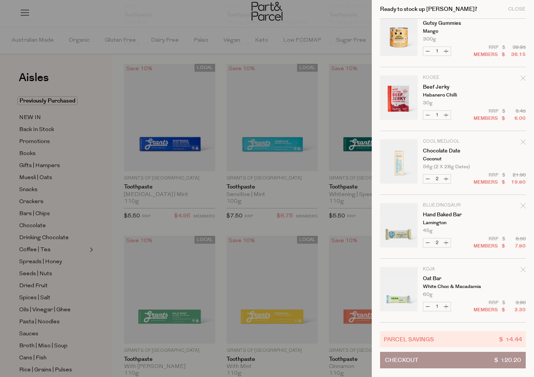
click at [446, 243] on button "Increase Hand Baked Bar" at bounding box center [446, 243] width 9 height 9
type input "3"
click at [449, 306] on button "Increase Oat Bar" at bounding box center [446, 307] width 9 height 9
type input "2"
click at [449, 306] on form "Image Product Total Qty Bioptimizers Masszymes Digestive Enzyme Supplements 120…" at bounding box center [453, 99] width 146 height 447
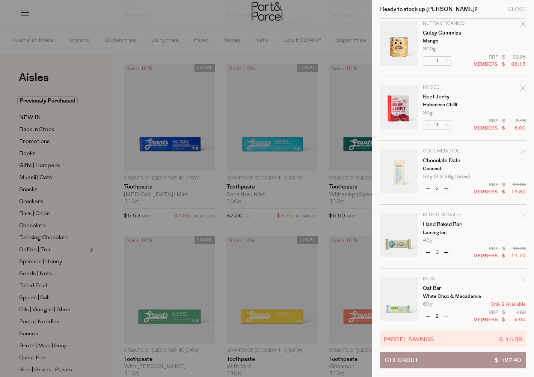
scroll to position [143, 0]
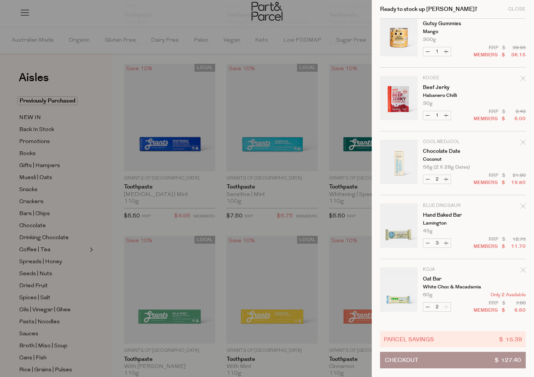
click at [428, 180] on button "Decrease Chocolate Date" at bounding box center [428, 179] width 9 height 9
type input "1"
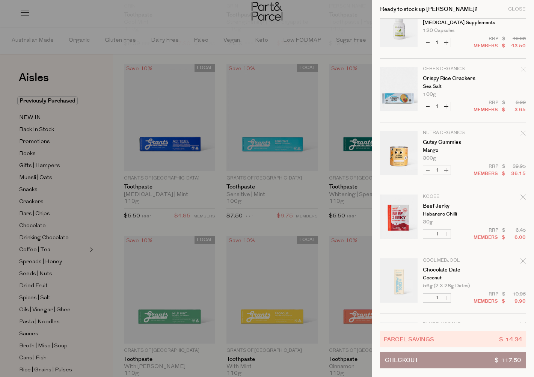
scroll to position [0, 0]
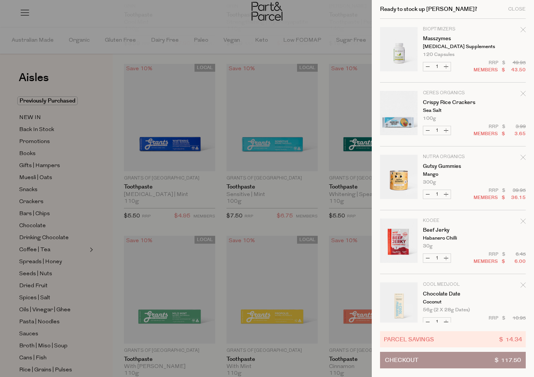
click at [425, 358] on button "Checkout $ 117.50" at bounding box center [453, 360] width 146 height 17
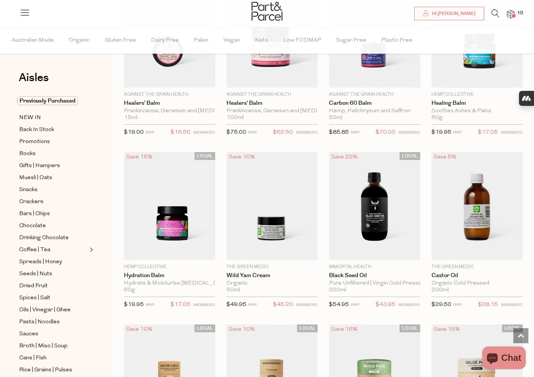
scroll to position [800, 0]
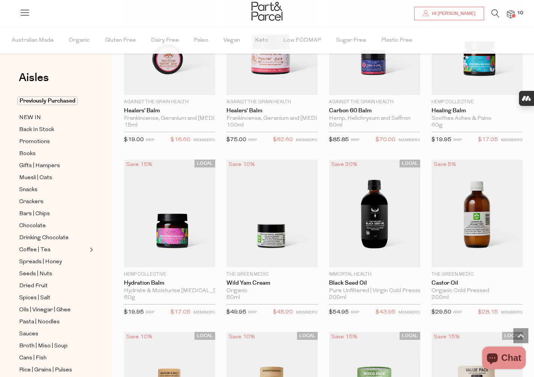
type input "[EMAIL_ADDRESS][DOMAIN_NAME]"
click at [493, 10] on icon at bounding box center [496, 13] width 8 height 8
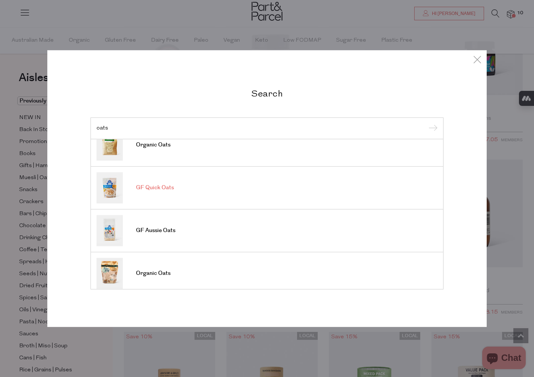
scroll to position [16, 0]
type input "oats"
click at [159, 233] on span "GF Aussie Oats" at bounding box center [155, 230] width 39 height 8
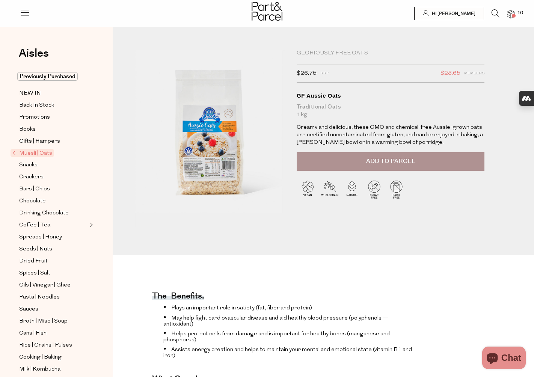
click at [402, 162] on span "Add to Parcel" at bounding box center [390, 161] width 49 height 9
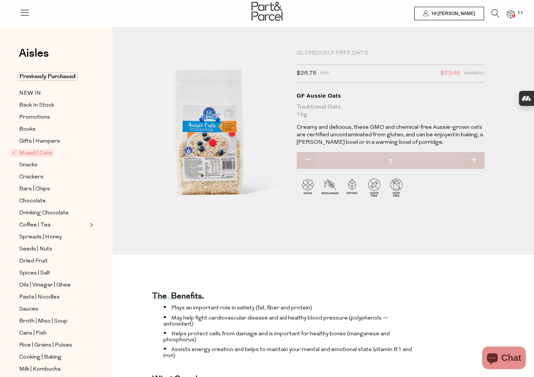
click at [512, 14] on img at bounding box center [511, 14] width 8 height 9
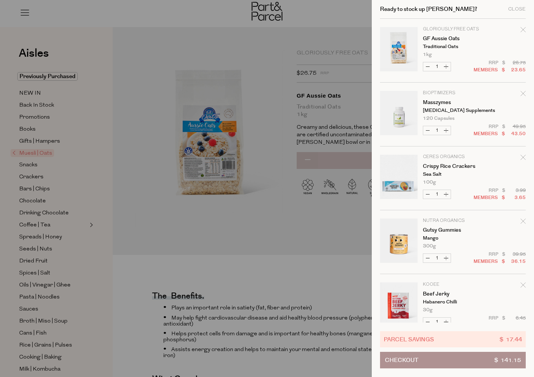
click at [441, 362] on button "Checkout $ 141.15" at bounding box center [453, 360] width 146 height 17
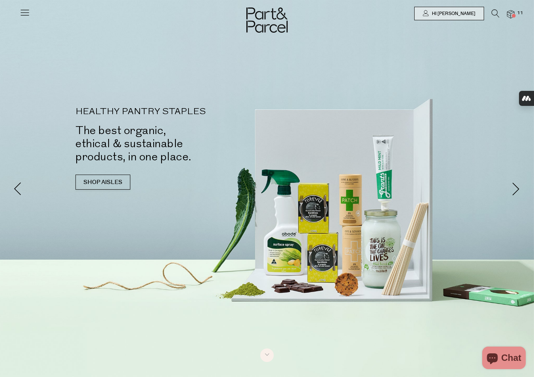
type input "[EMAIL_ADDRESS][DOMAIN_NAME]"
